Goal: Transaction & Acquisition: Purchase product/service

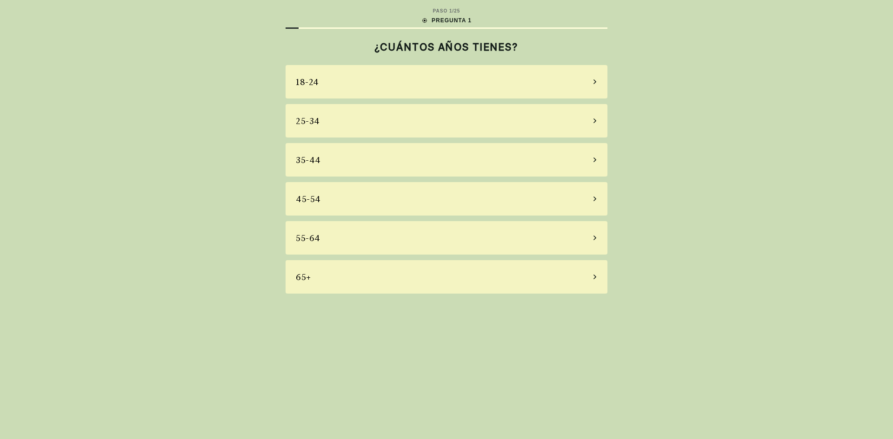
click at [531, 238] on div "55-64" at bounding box center [447, 237] width 322 height 33
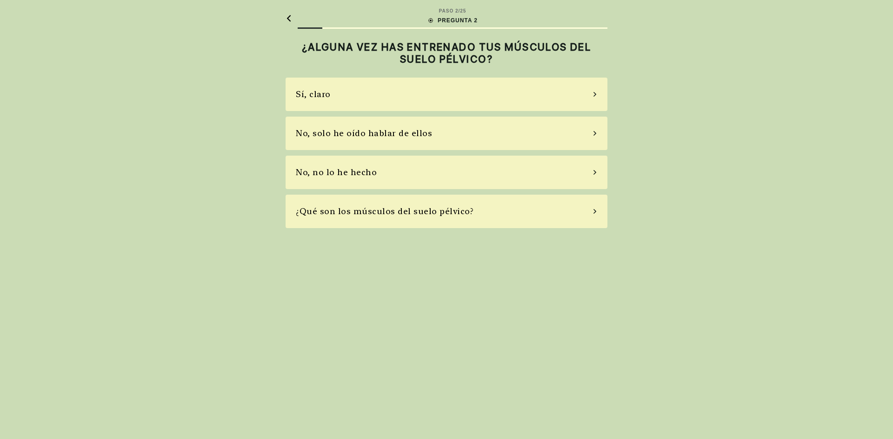
click at [453, 129] on div "No, solo he oído hablar de ellos" at bounding box center [447, 133] width 322 height 33
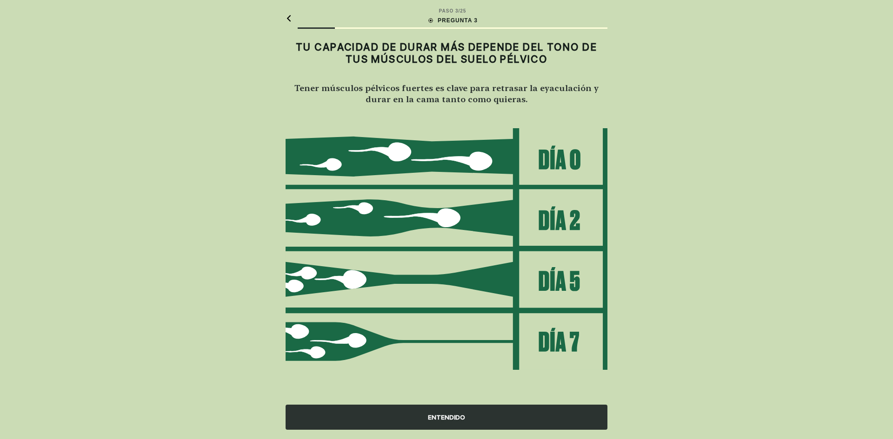
click at [456, 415] on div "ENTENDIDO" at bounding box center [447, 417] width 322 height 25
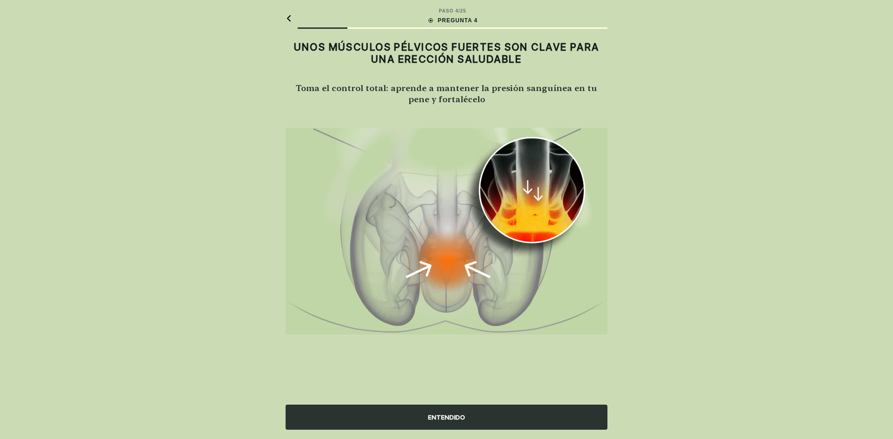
click at [449, 420] on div "ENTENDIDO" at bounding box center [447, 417] width 322 height 25
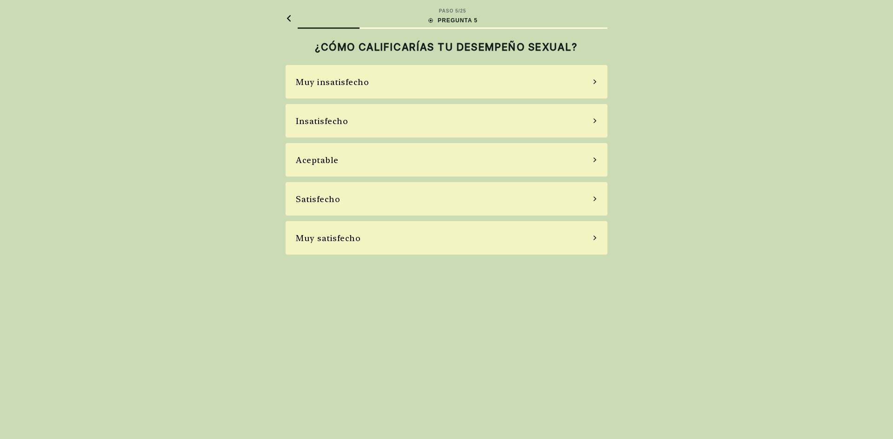
click at [428, 120] on div "Insatisfecho" at bounding box center [447, 120] width 322 height 33
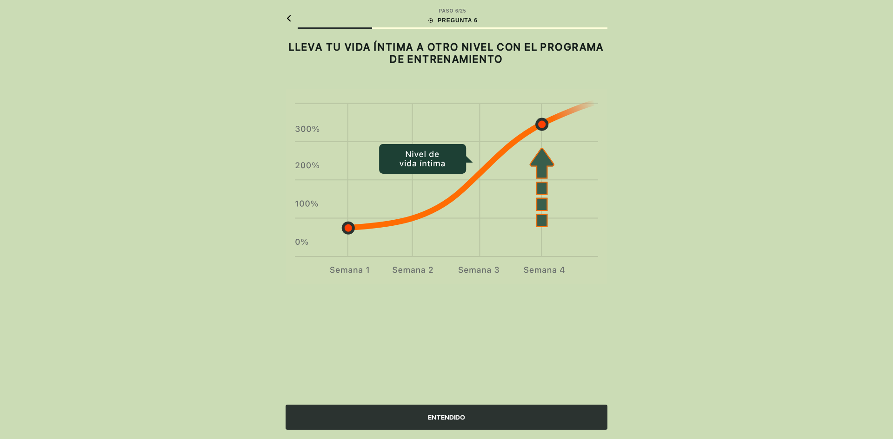
click at [448, 417] on div "ENTENDIDO" at bounding box center [447, 417] width 322 height 25
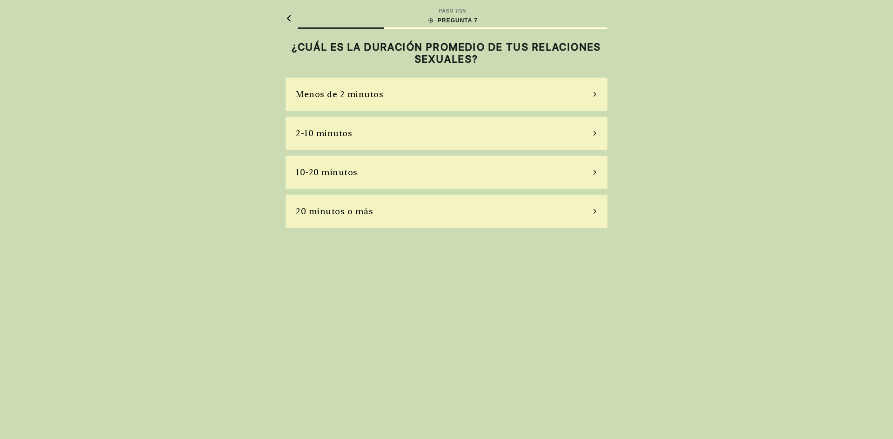
click at [438, 93] on div "Menos de 2 minutos" at bounding box center [447, 94] width 322 height 33
click at [419, 127] on div "A veces" at bounding box center [447, 133] width 322 height 33
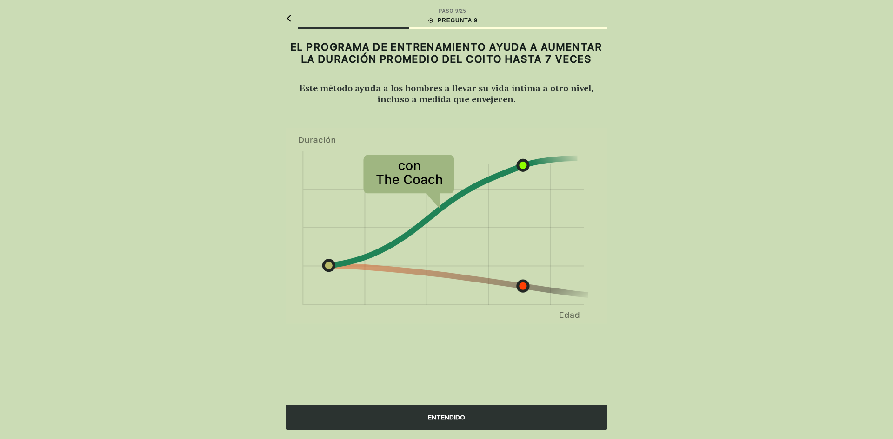
click at [439, 419] on div "ENTENDIDO" at bounding box center [447, 417] width 322 height 25
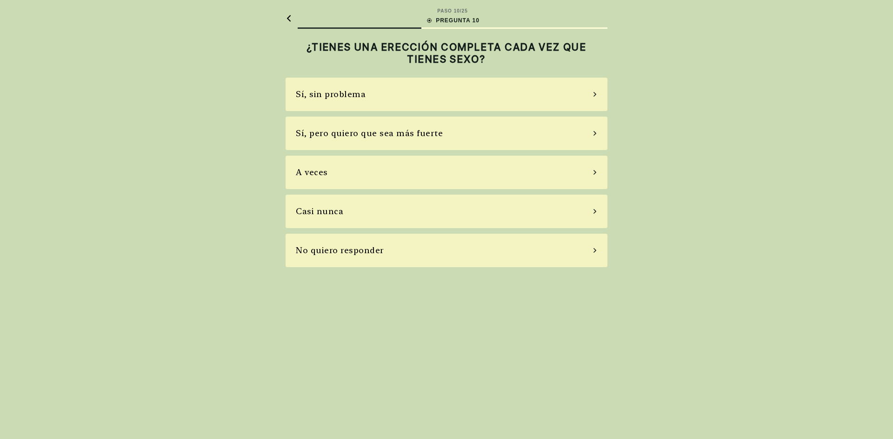
click at [456, 127] on div "Sí, pero quiero que sea más fuerte" at bounding box center [447, 133] width 322 height 33
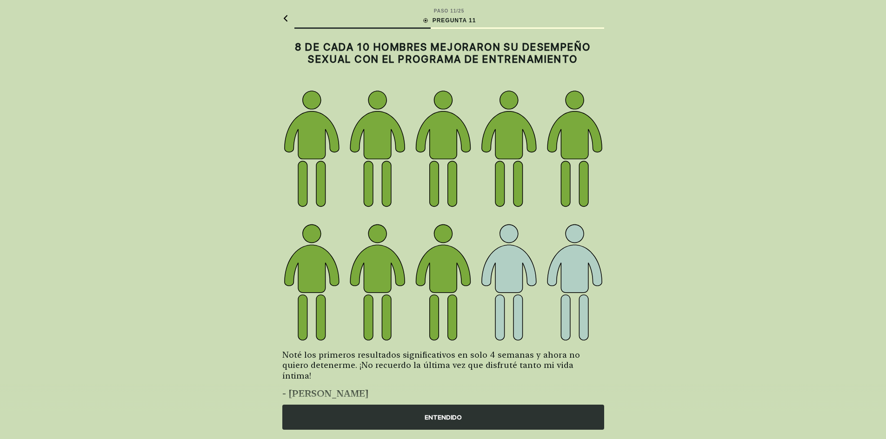
click at [442, 417] on div "ENTENDIDO" at bounding box center [443, 417] width 322 height 25
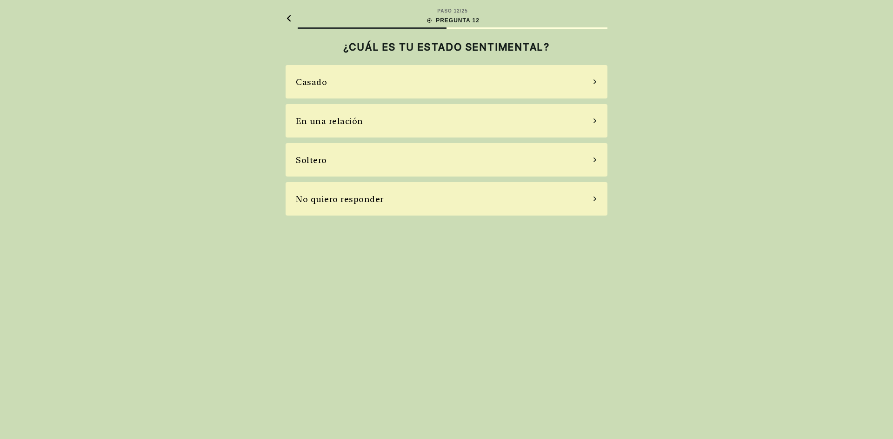
click at [446, 115] on div "En una relación" at bounding box center [447, 120] width 322 height 33
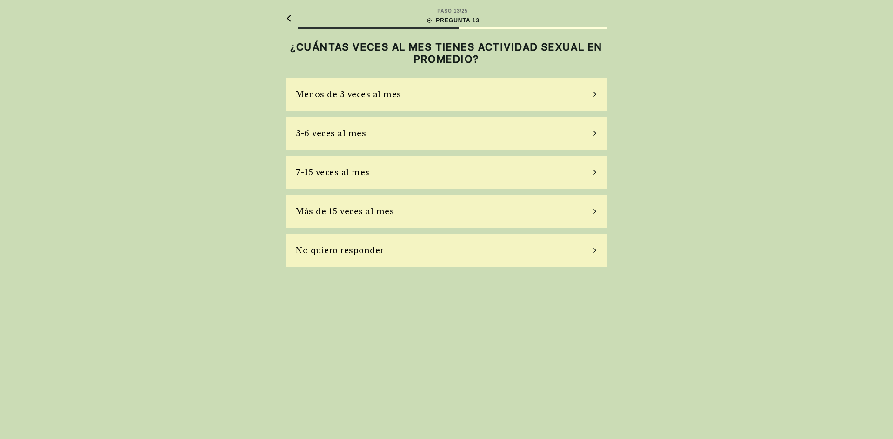
click at [417, 130] on div "3-6 veces al mes" at bounding box center [447, 133] width 322 height 33
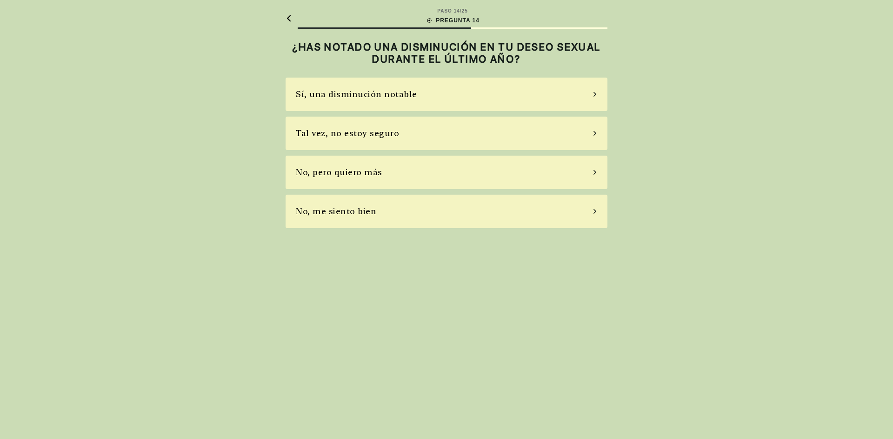
click at [513, 95] on div "Sí, una disminución notable" at bounding box center [447, 94] width 322 height 33
click at [479, 132] on div "Sí, uso pastillas de vez en cuando" at bounding box center [447, 133] width 322 height 33
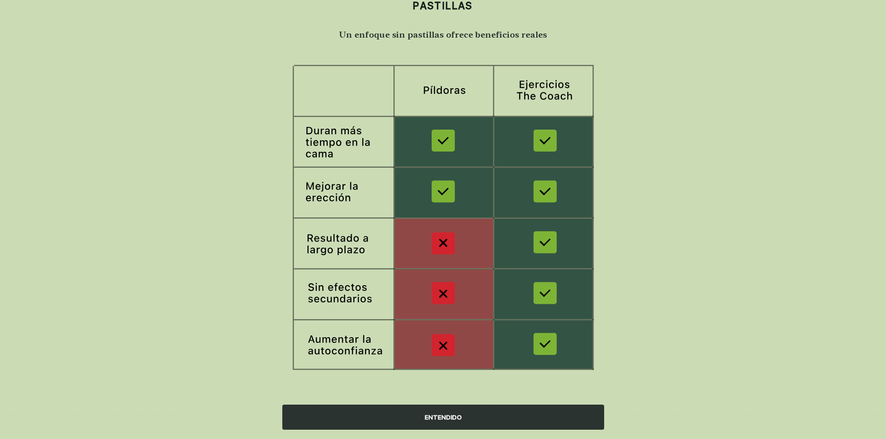
scroll to position [54, 0]
click at [448, 416] on div "ENTENDIDO" at bounding box center [443, 417] width 322 height 25
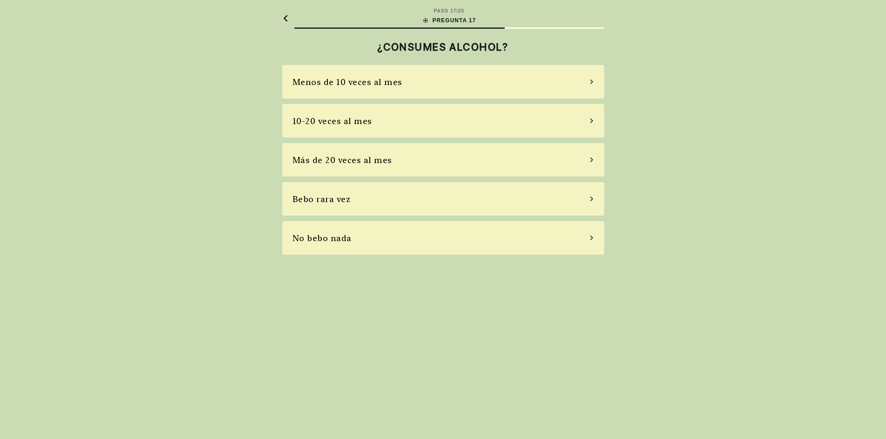
scroll to position [0, 0]
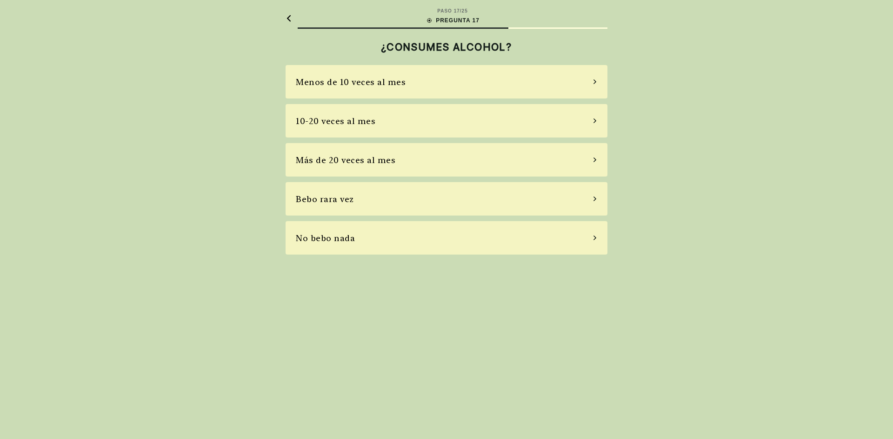
click at [456, 84] on div "Menos de 10 veces al mes" at bounding box center [447, 81] width 322 height 33
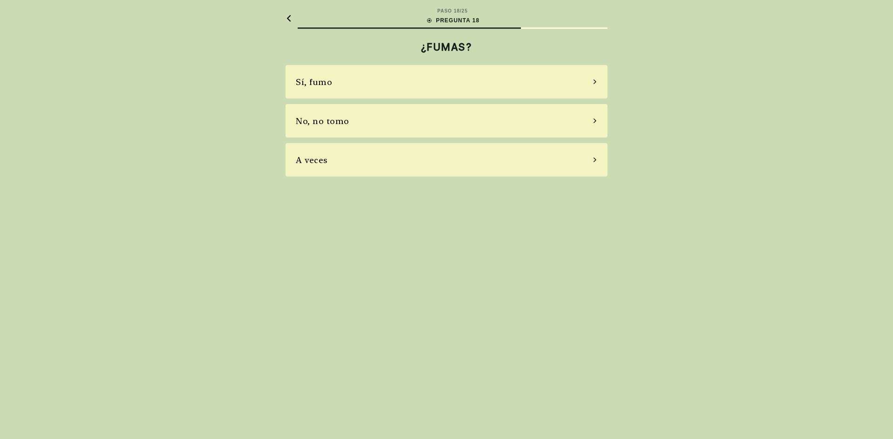
click at [430, 119] on div "No, no tomo" at bounding box center [447, 120] width 322 height 33
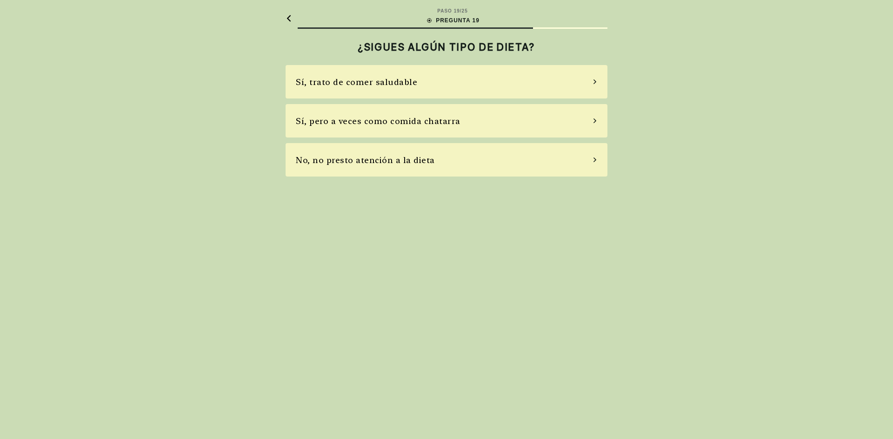
click at [465, 158] on div "No, no presto atención a la dieta" at bounding box center [447, 159] width 322 height 33
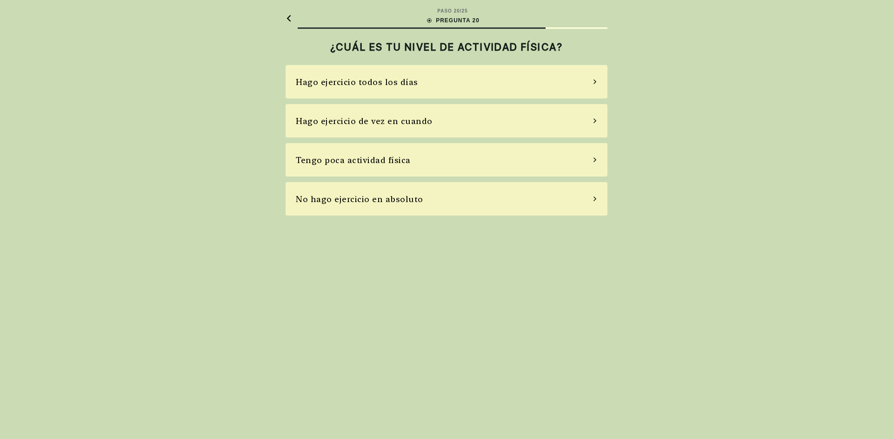
click at [436, 157] on div "Tengo poca actividad física" at bounding box center [447, 159] width 322 height 33
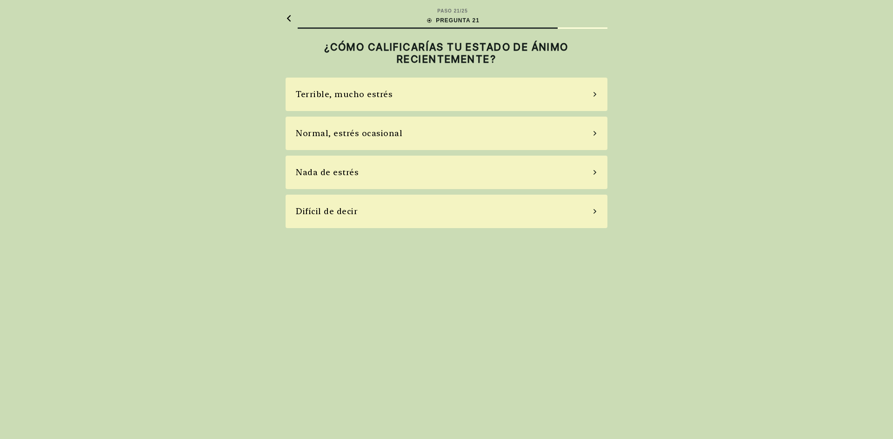
click at [433, 137] on div "Normal, estrés ocasional" at bounding box center [447, 133] width 322 height 33
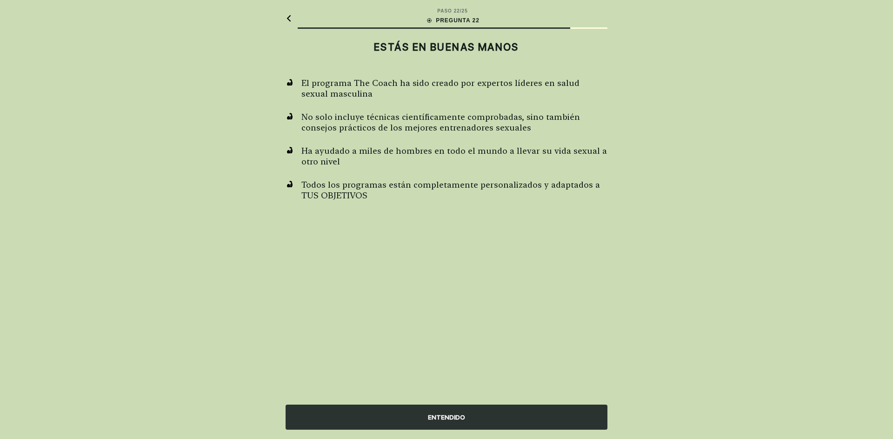
click at [444, 420] on div "ENTENDIDO" at bounding box center [447, 417] width 322 height 25
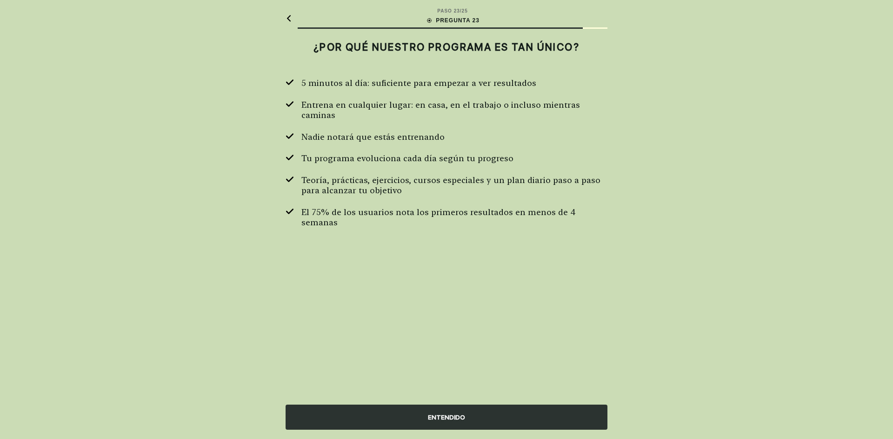
click at [450, 417] on div "ENTENDIDO" at bounding box center [447, 417] width 322 height 25
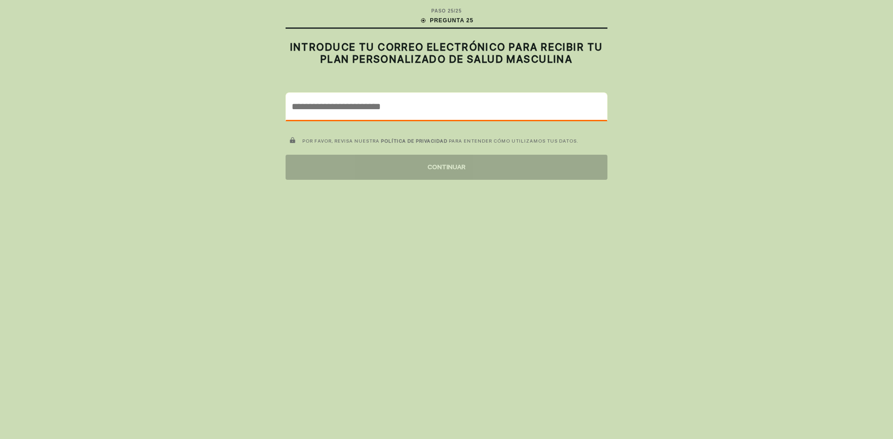
click at [466, 109] on input "email" at bounding box center [446, 106] width 321 height 27
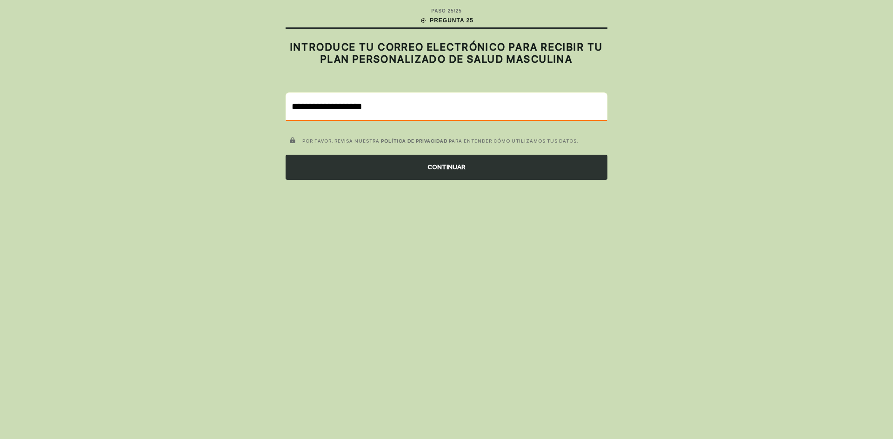
type input "**********"
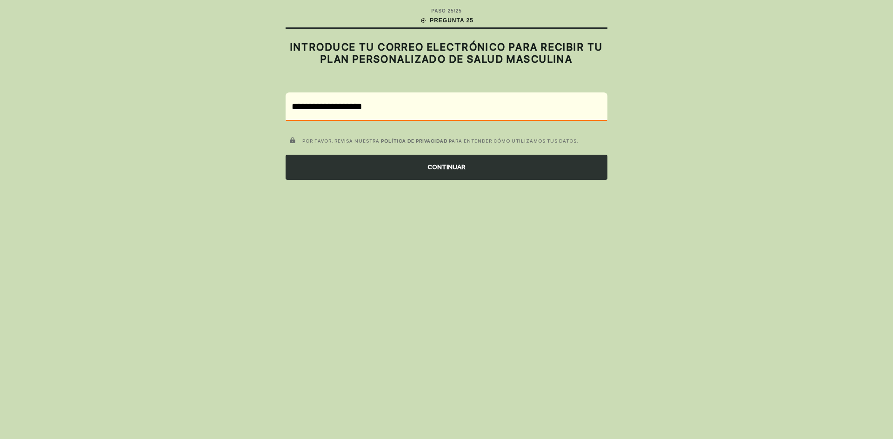
click at [448, 169] on div "CONTINUAR" at bounding box center [447, 167] width 322 height 25
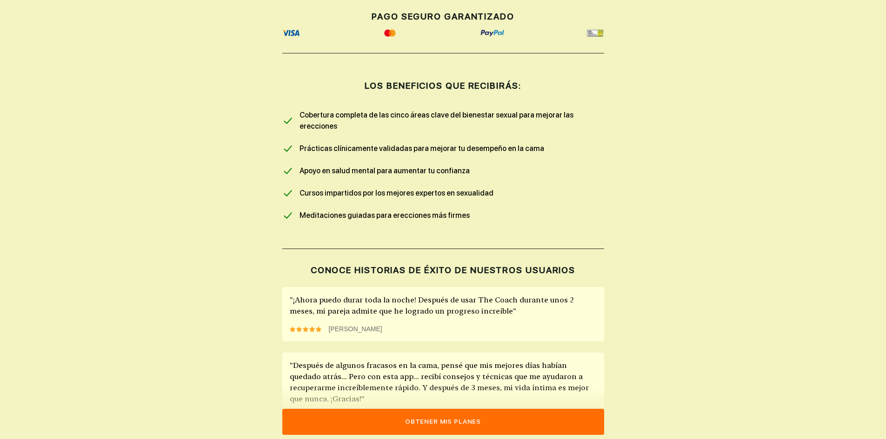
scroll to position [465, 0]
click at [444, 421] on button "Obtener mis planes" at bounding box center [443, 422] width 322 height 26
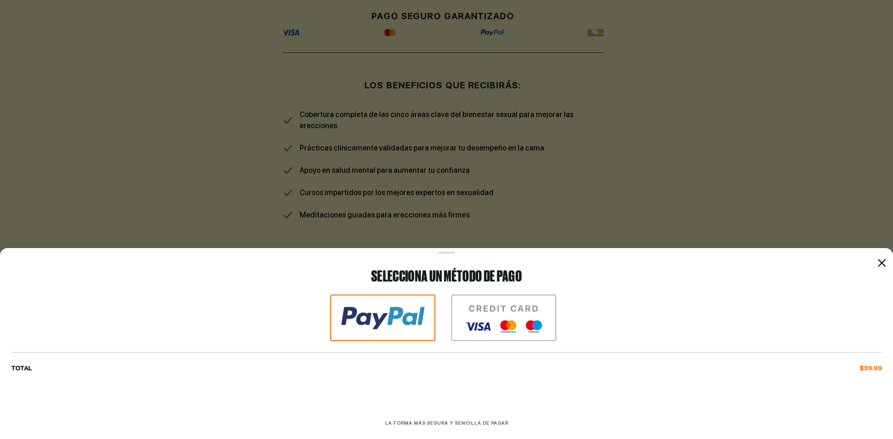
click at [881, 264] on icon at bounding box center [881, 263] width 7 height 7
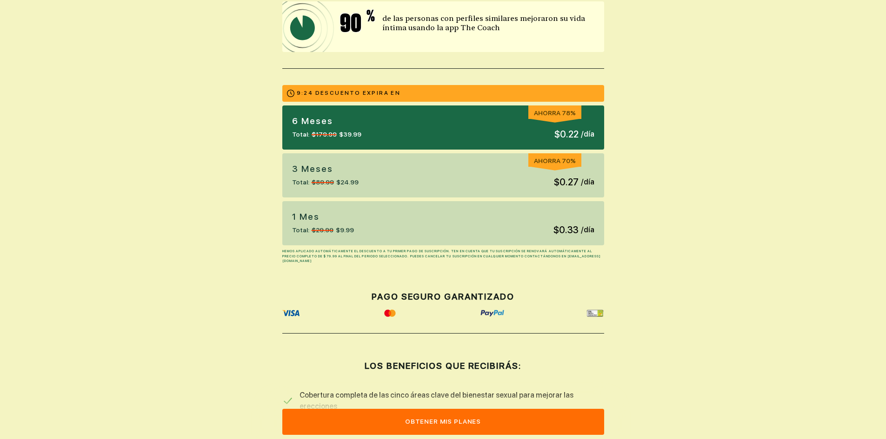
scroll to position [233, 0]
